Goal: Information Seeking & Learning: Learn about a topic

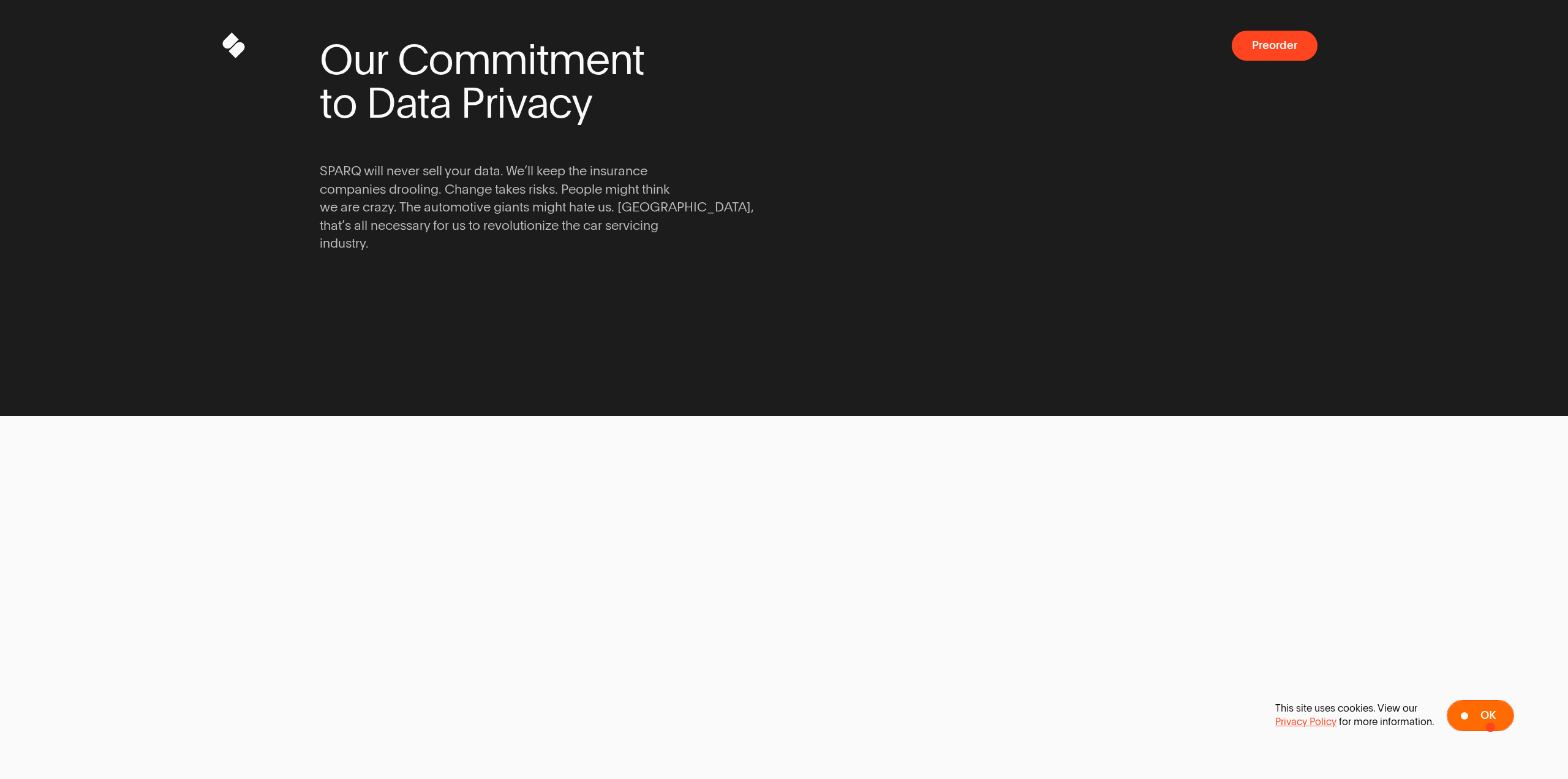
click at [1491, 727] on span at bounding box center [1481, 715] width 66 height 30
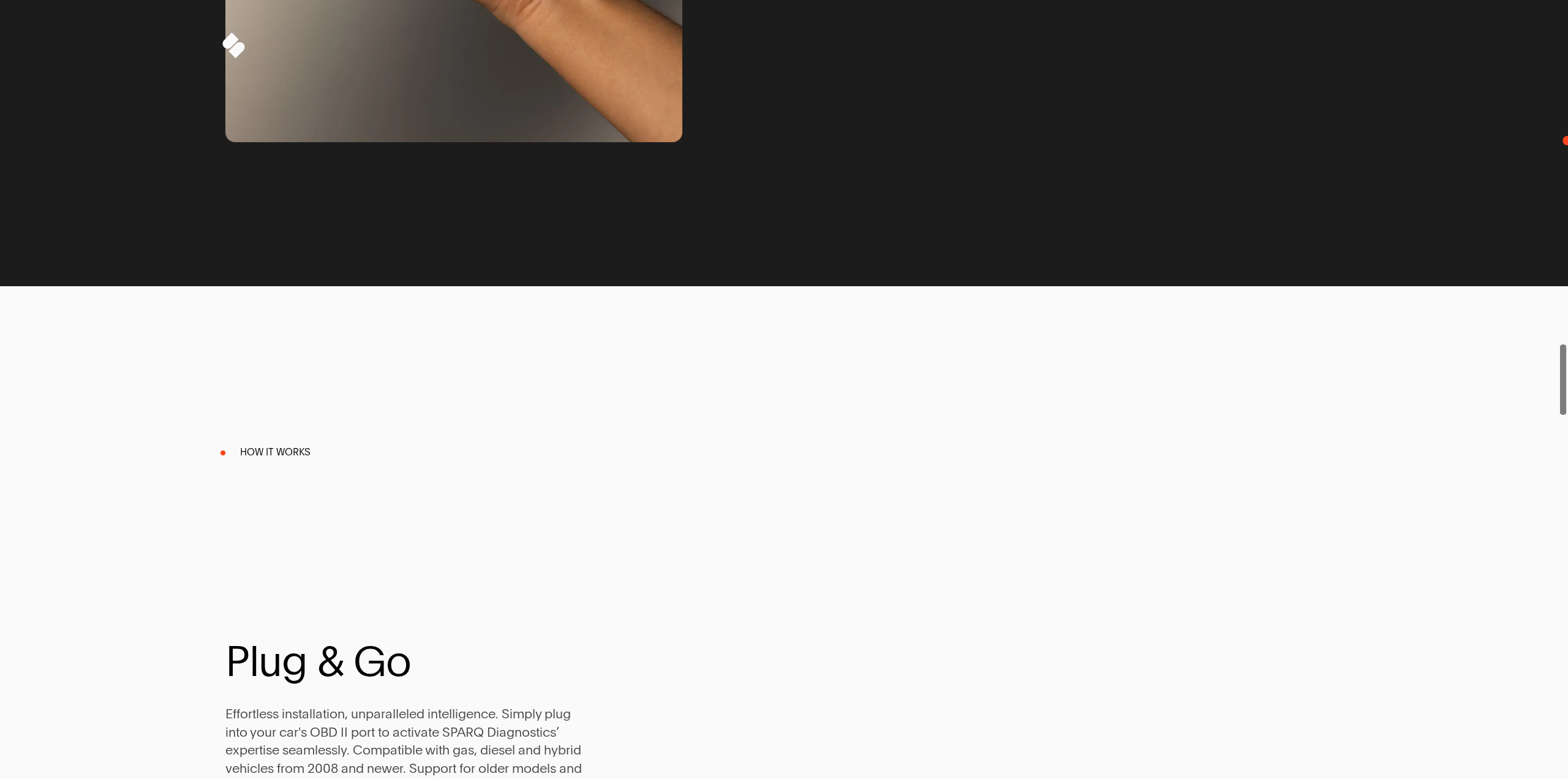
drag, startPoint x: 1568, startPoint y: 347, endPoint x: 1568, endPoint y: 27, distance: 320.0
click at [1568, 27] on span at bounding box center [1563, 390] width 10 height 779
drag, startPoint x: 1568, startPoint y: 380, endPoint x: 1563, endPoint y: 301, distance: 79.2
click at [1563, 301] on span at bounding box center [1563, 390] width 10 height 779
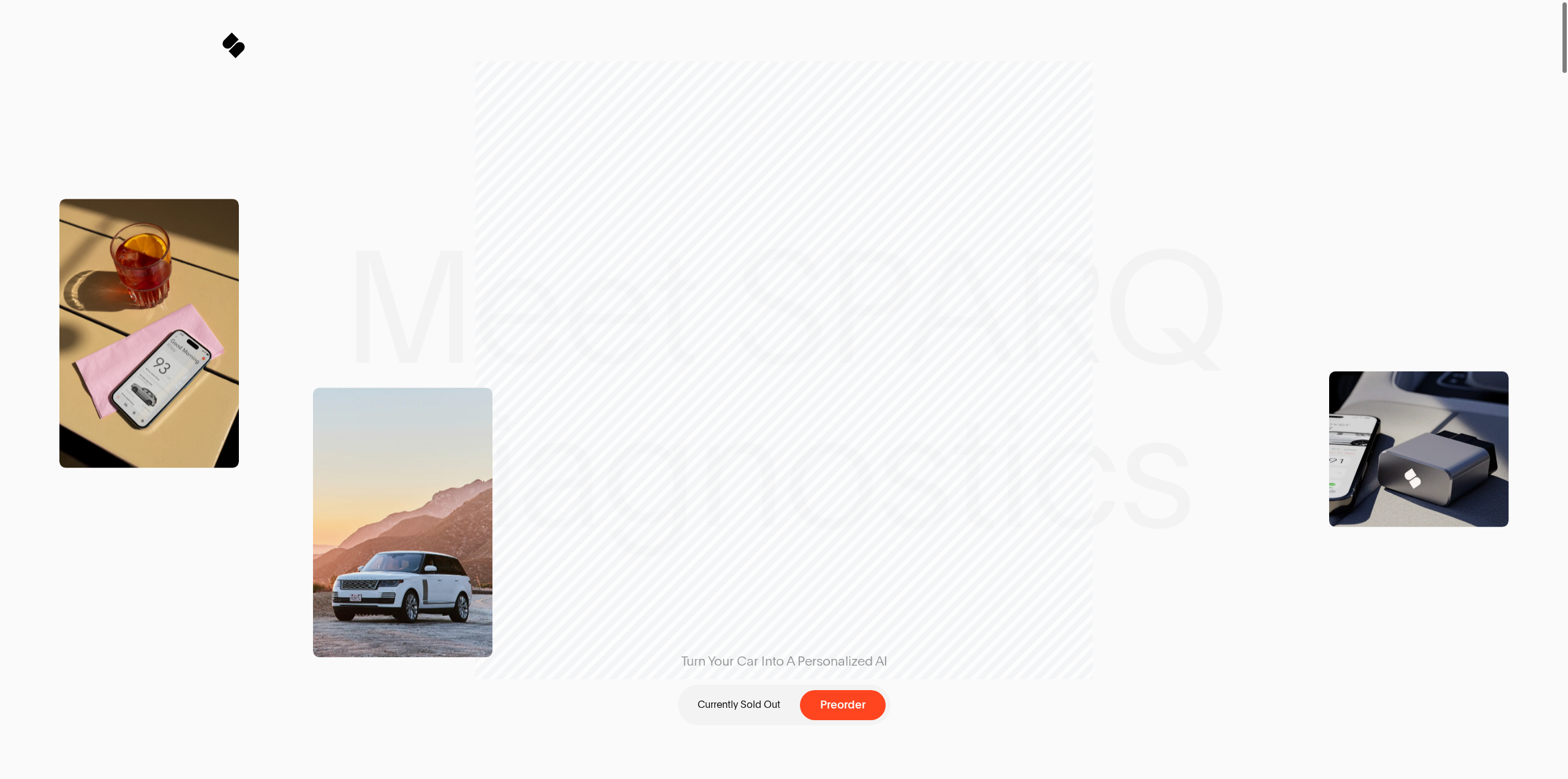
drag, startPoint x: 1566, startPoint y: 365, endPoint x: 1568, endPoint y: -74, distance: 439.0
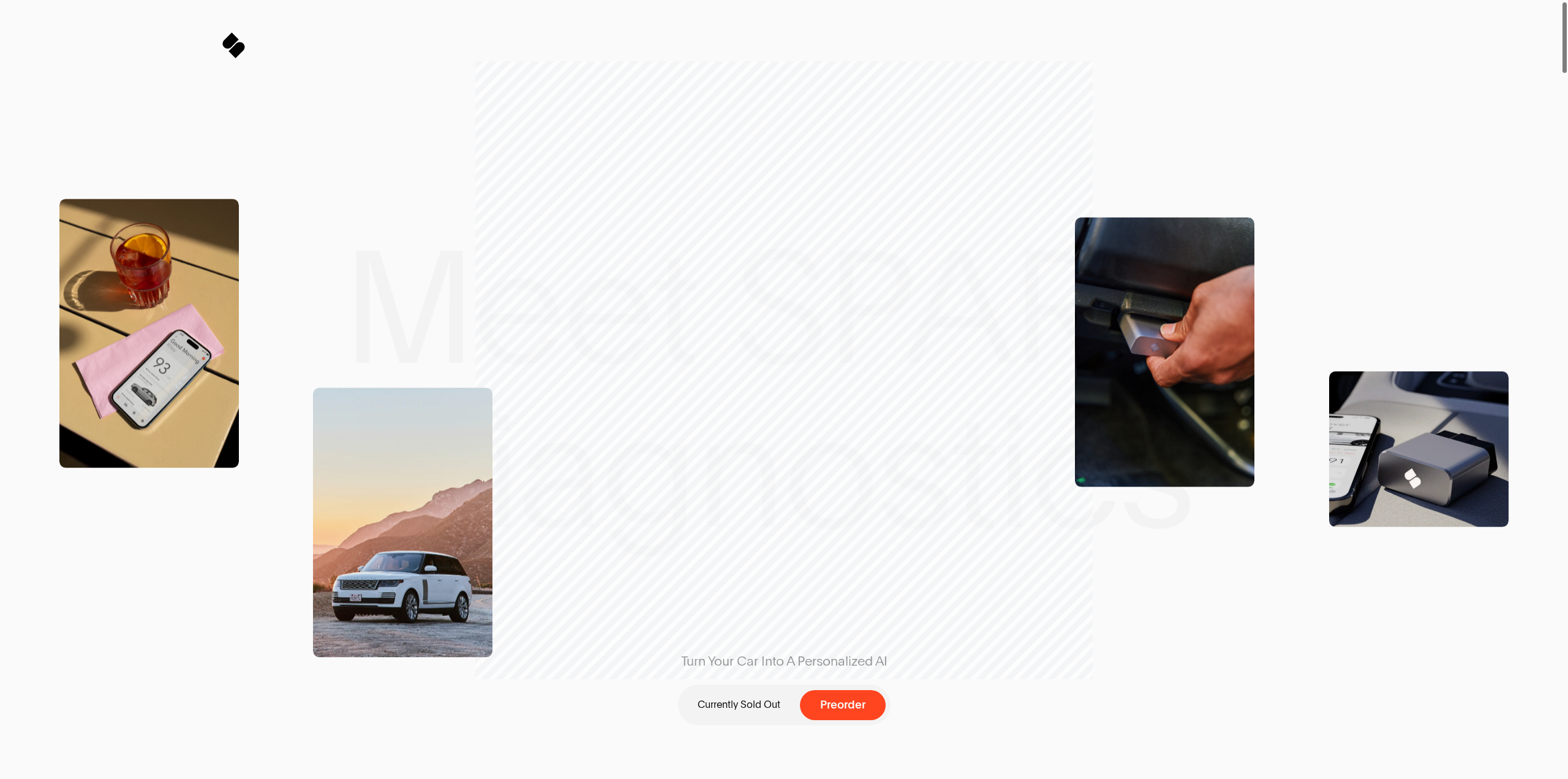
click at [1568, 0] on html "Sparq Keeps You Moving ® Meet SPARQ Diagnostics 0% Sparq Preorder Meet SPARQ Di…" at bounding box center [784, 0] width 1568 height 0
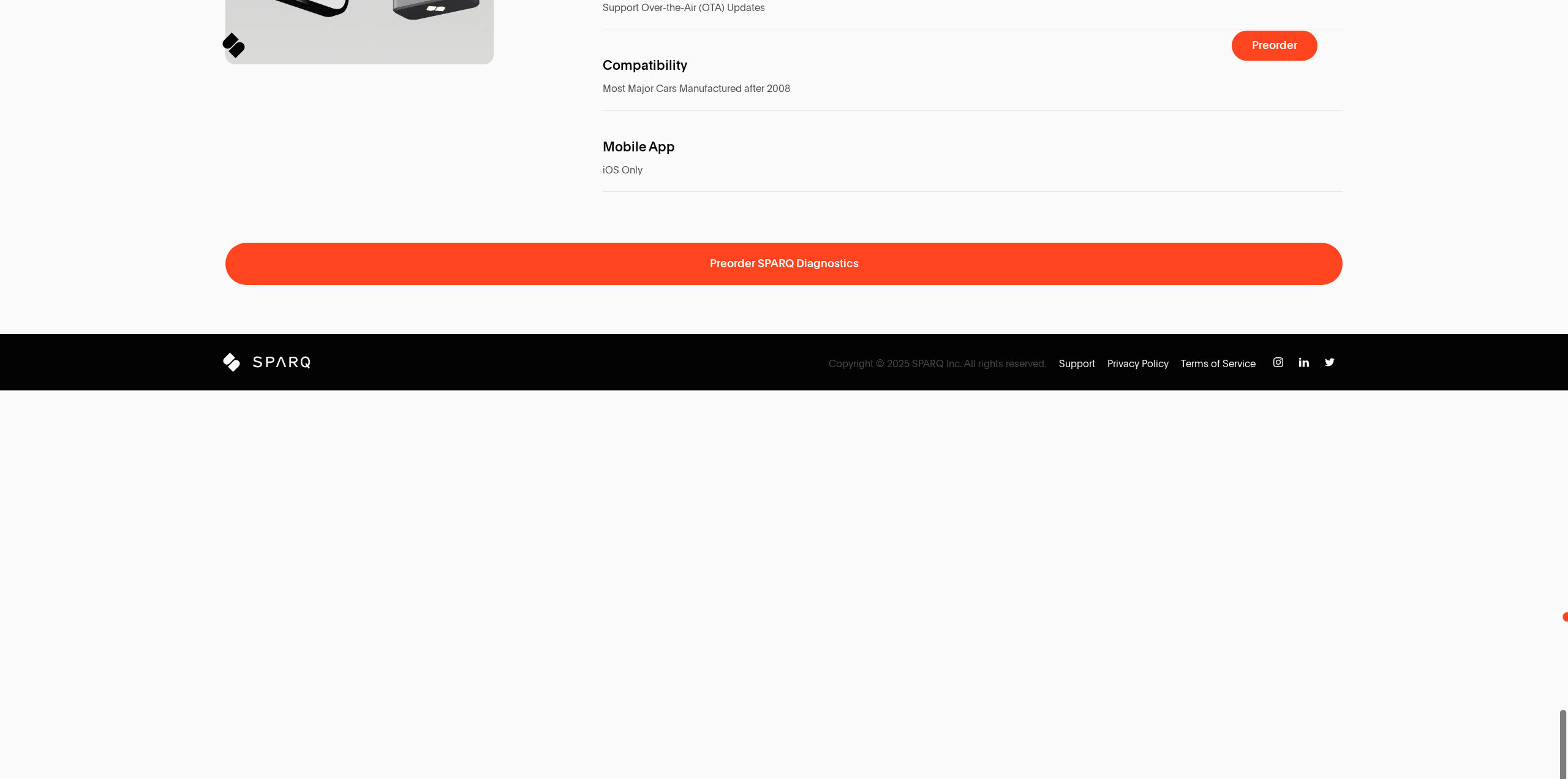
drag, startPoint x: 1567, startPoint y: 716, endPoint x: 1568, endPoint y: 525, distance: 191.0
click at [1568, 525] on span at bounding box center [1563, 390] width 10 height 779
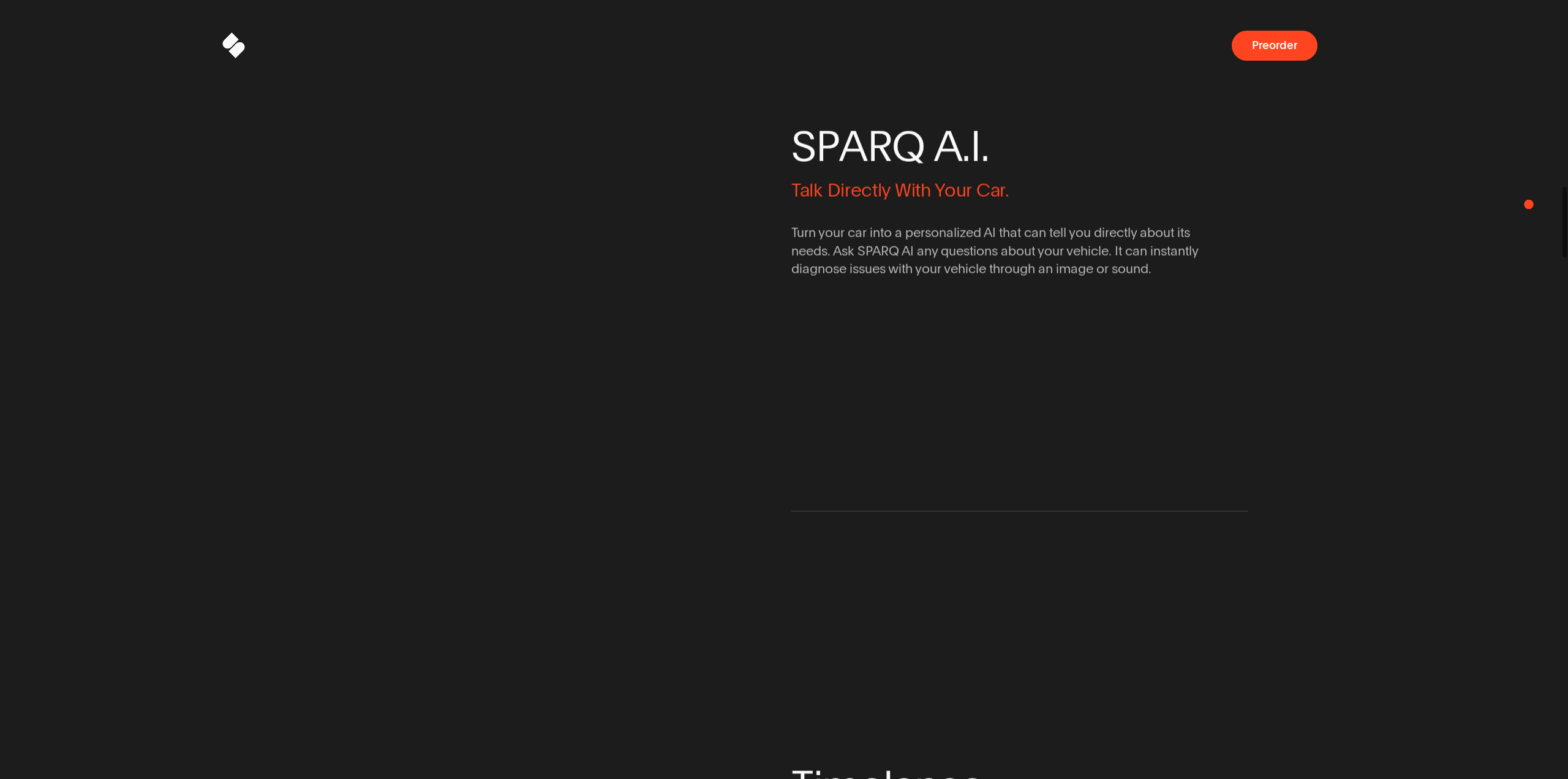
drag, startPoint x: 1566, startPoint y: 724, endPoint x: 1529, endPoint y: 204, distance: 521.3
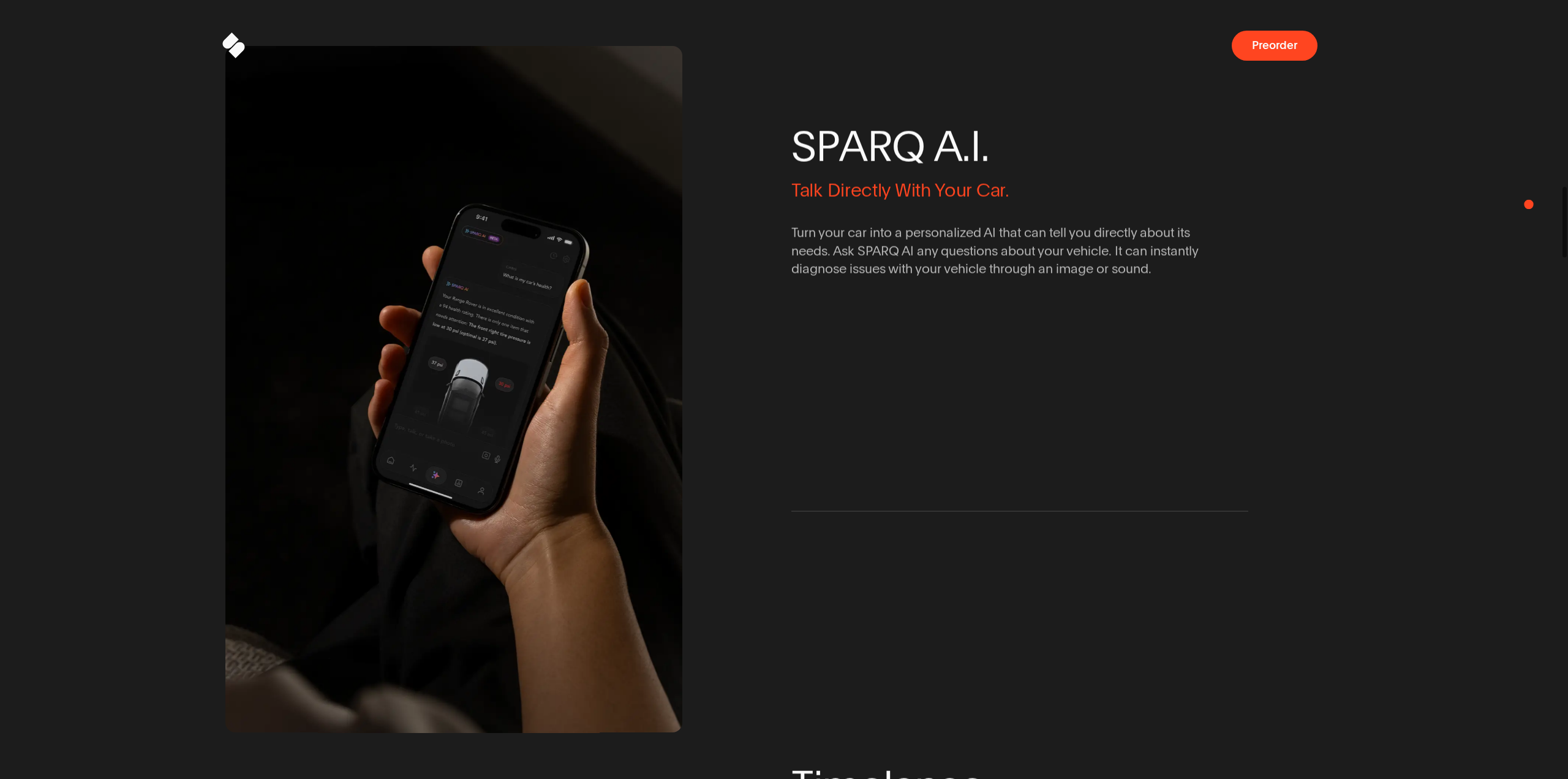
click at [1529, 0] on body "Sparq Keeps You Moving ® Meet SPARQ Diagnostics 0% Sparq Preorder Meet SPARQ Di…" at bounding box center [784, 0] width 1568 height 0
click at [9, 269] on div "Y o u r C a r ' s T a l k i n g t o Y o u . W e J u s t T e l l Y o u H o w t o…" at bounding box center [784, 787] width 1568 height 2484
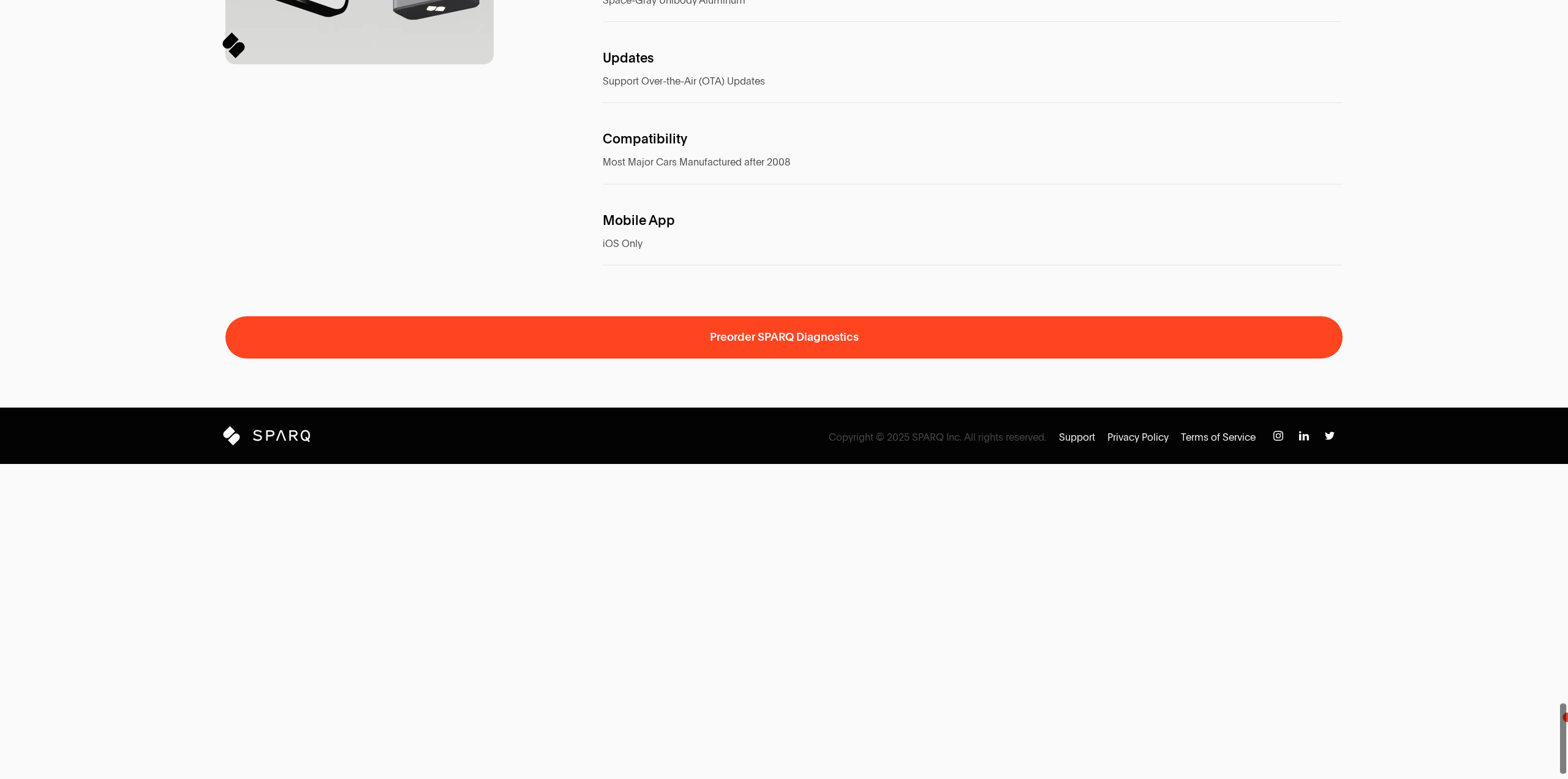
drag, startPoint x: 1568, startPoint y: 752, endPoint x: 1568, endPoint y: 717, distance: 35.0
click at [1568, 717] on span at bounding box center [1563, 390] width 10 height 779
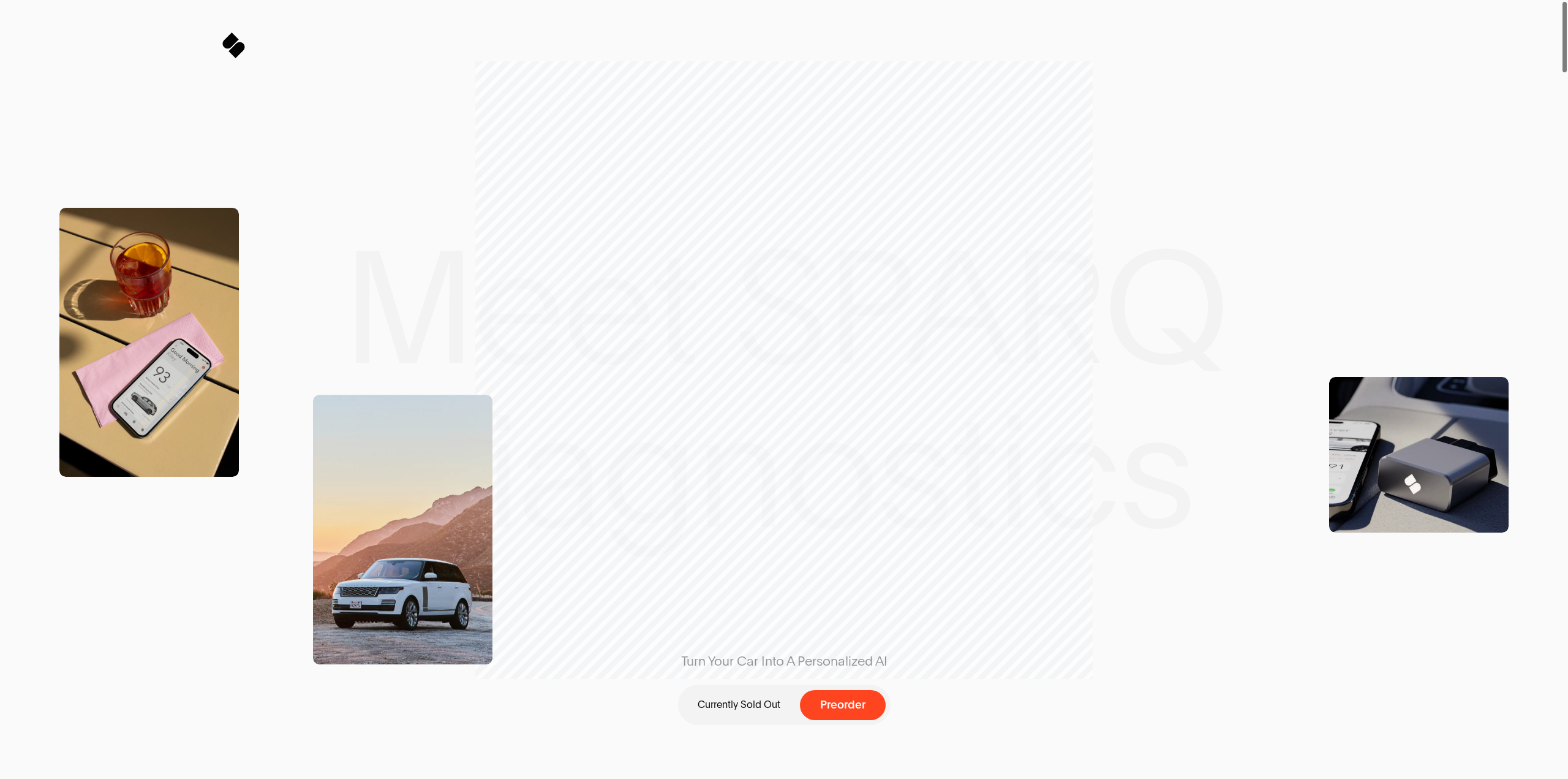
drag, startPoint x: 1566, startPoint y: 717, endPoint x: 1568, endPoint y: -30, distance: 747.0
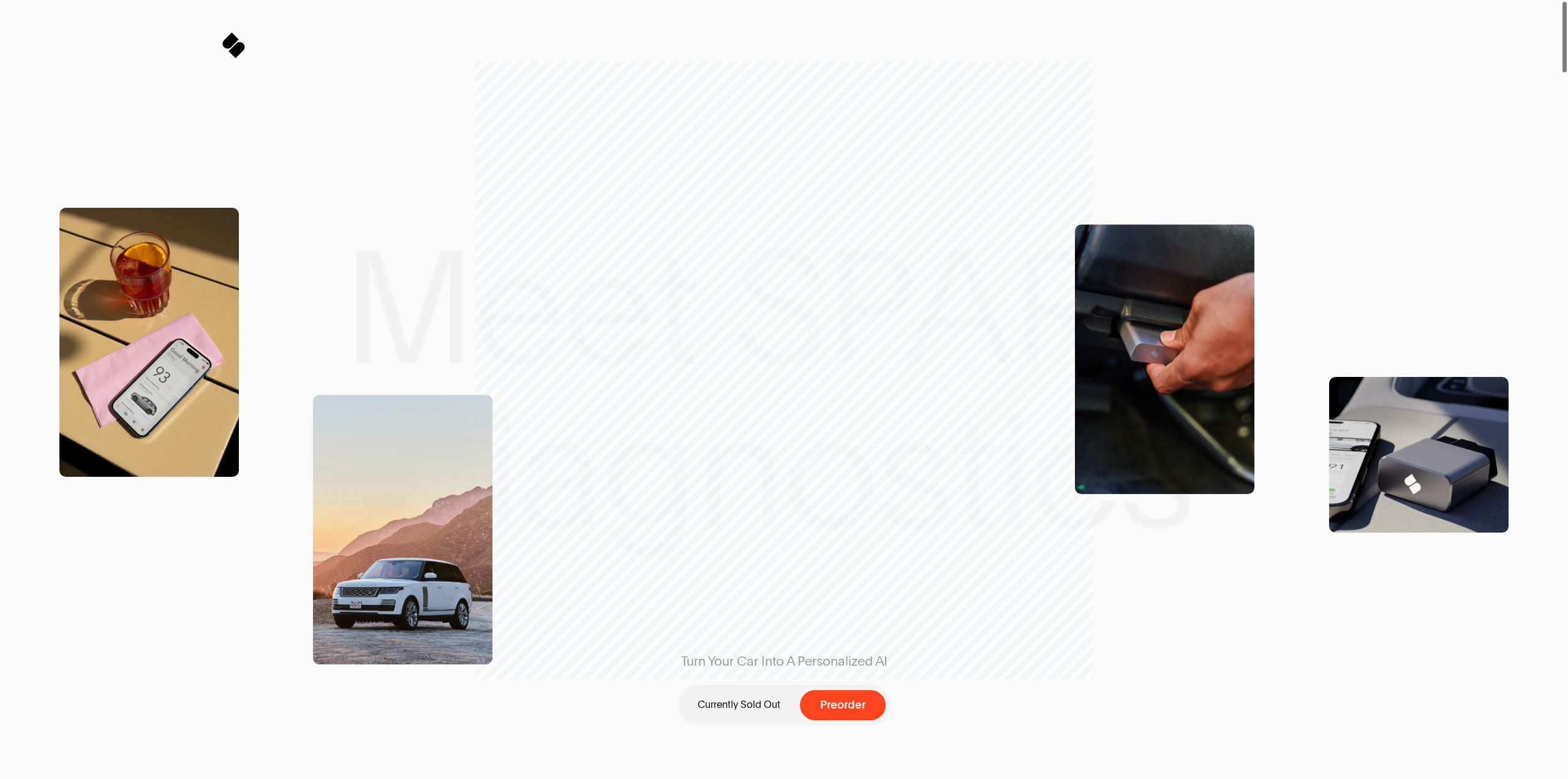
click at [1568, 0] on html "Sparq Keeps You Moving ® Meet SPARQ Diagnostics 0% Sparq Preorder Meet SPARQ Di…" at bounding box center [784, 0] width 1568 height 0
drag, startPoint x: 784, startPoint y: 338, endPoint x: 777, endPoint y: 380, distance: 42.6
click at [777, 380] on div "Turn Your Car Into A Personalized AI Currently Sold Out Preorder" at bounding box center [784, 390] width 363 height 480
drag, startPoint x: 906, startPoint y: 307, endPoint x: 1125, endPoint y: 350, distance: 223.2
click at [1079, 352] on div "Meet SPARQ Diagnostics Turn Your Car Into A Personalized AI Currently Sold Out …" at bounding box center [784, 656] width 1568 height 1325
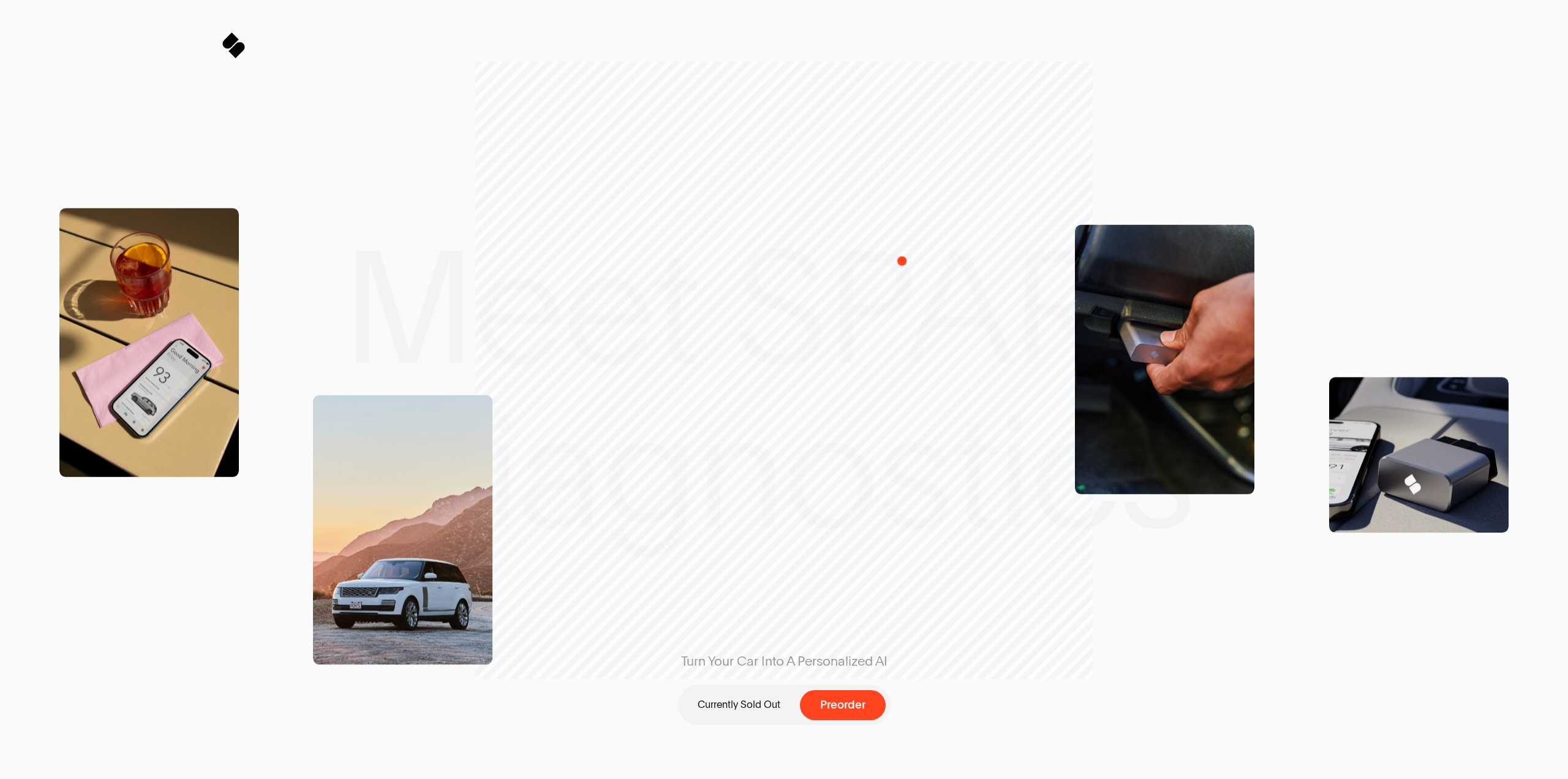
drag, startPoint x: 901, startPoint y: 260, endPoint x: 941, endPoint y: 229, distance: 50.6
click at [902, 259] on div "Turn Your Car Into A Personalized AI Currently Sold Out Preorder" at bounding box center [784, 390] width 363 height 480
